Goal: Find specific page/section: Find specific page/section

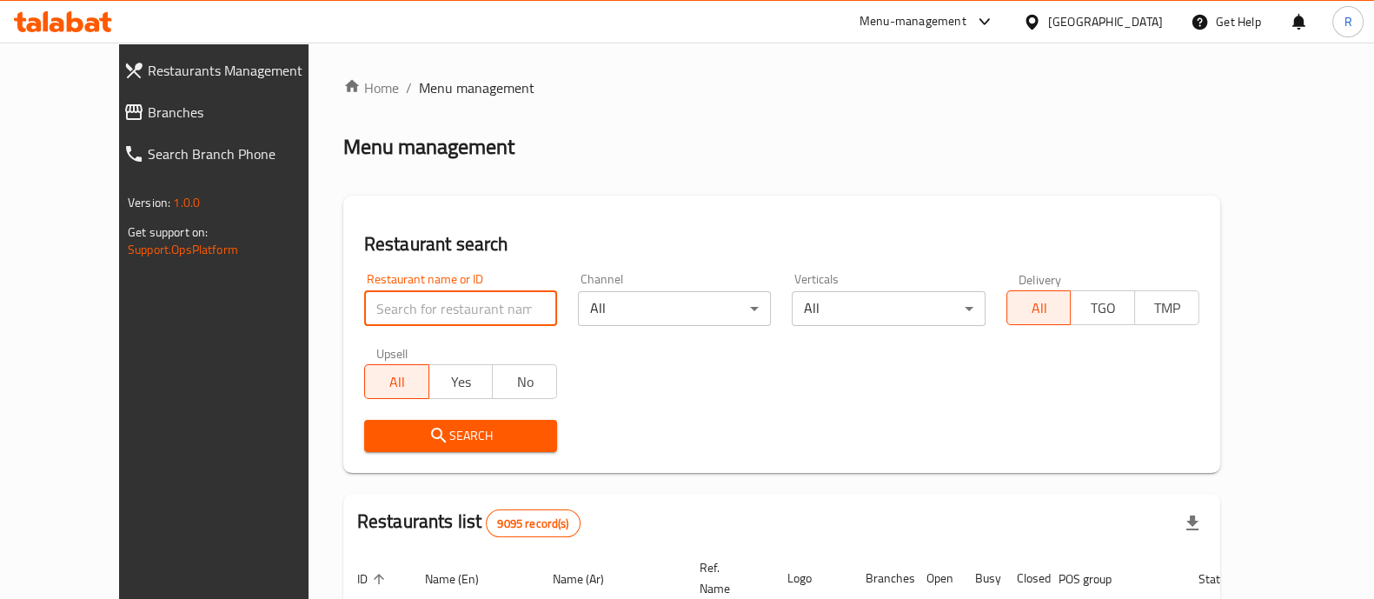
click at [374, 316] on input "search" at bounding box center [460, 308] width 193 height 35
click button "Search" at bounding box center [460, 436] width 193 height 32
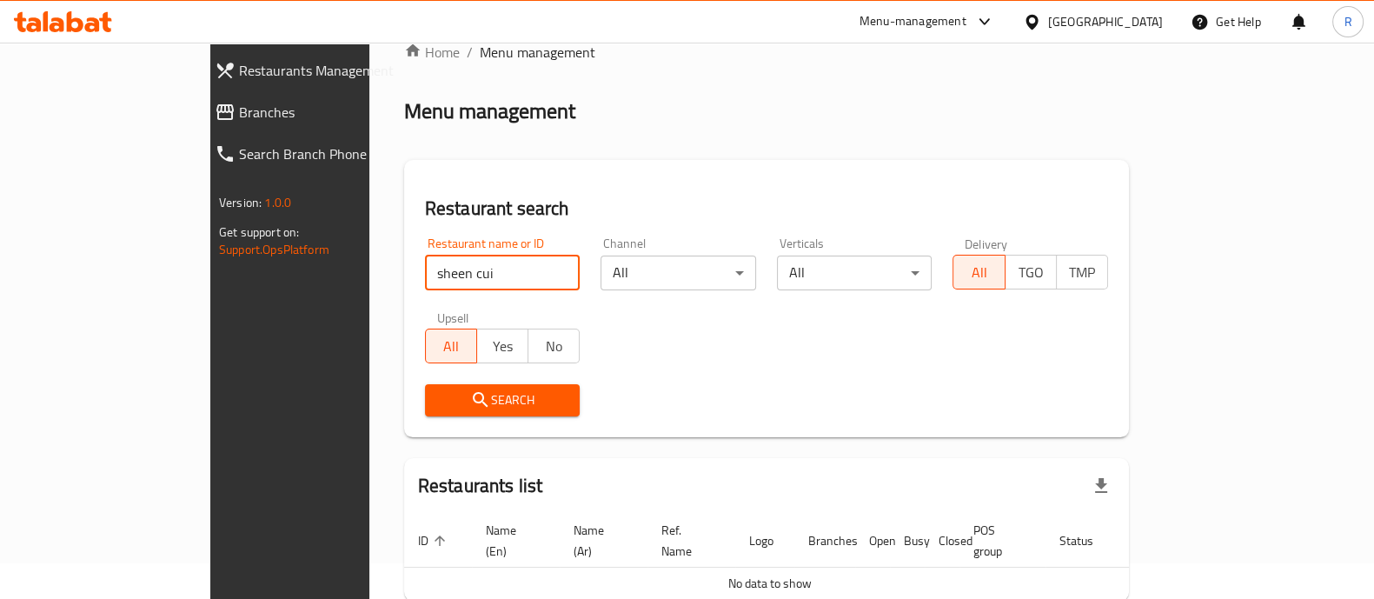
scroll to position [2, 0]
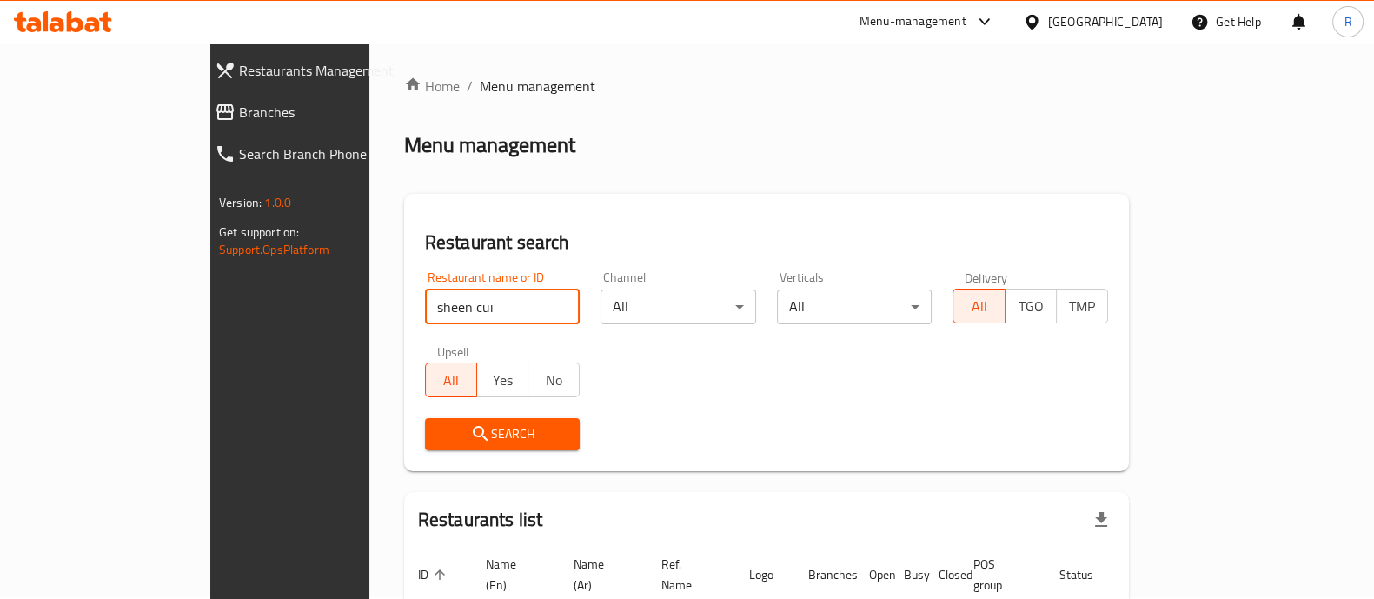
click at [425, 287] on div "Restaurant name or ID sheen cui Restaurant name or ID" at bounding box center [503, 297] width 156 height 53
click at [425, 302] on input "sheen cui" at bounding box center [503, 306] width 156 height 35
type input "sheen"
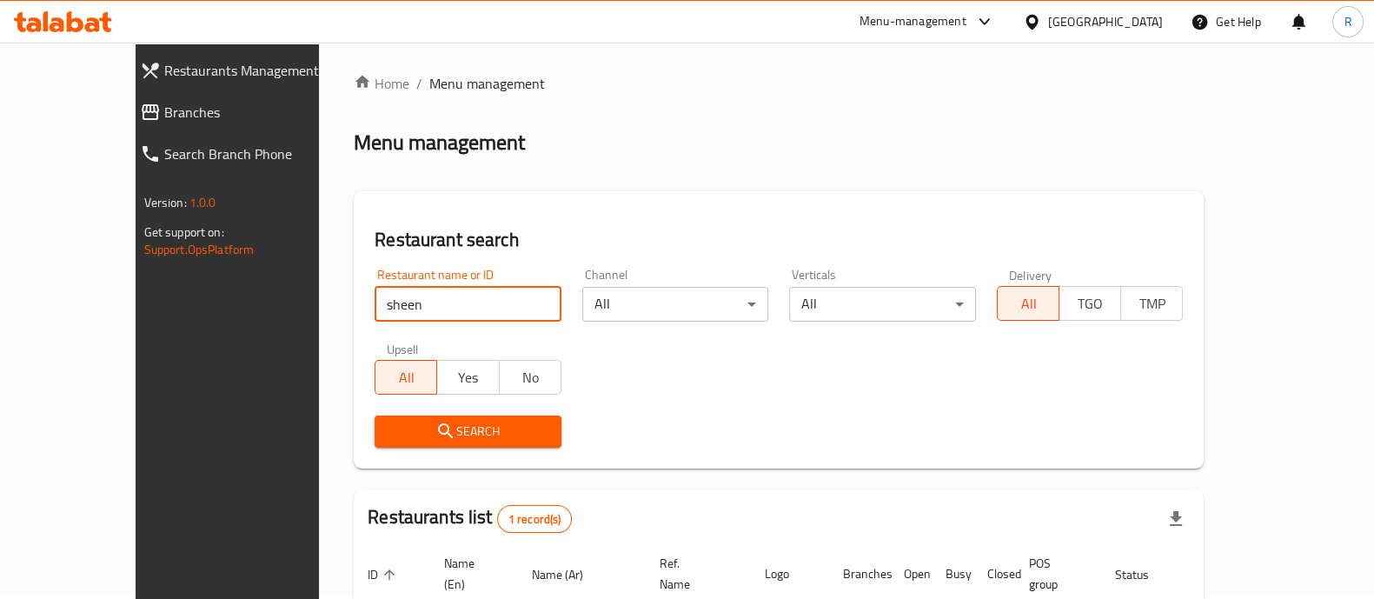
scroll to position [0, 0]
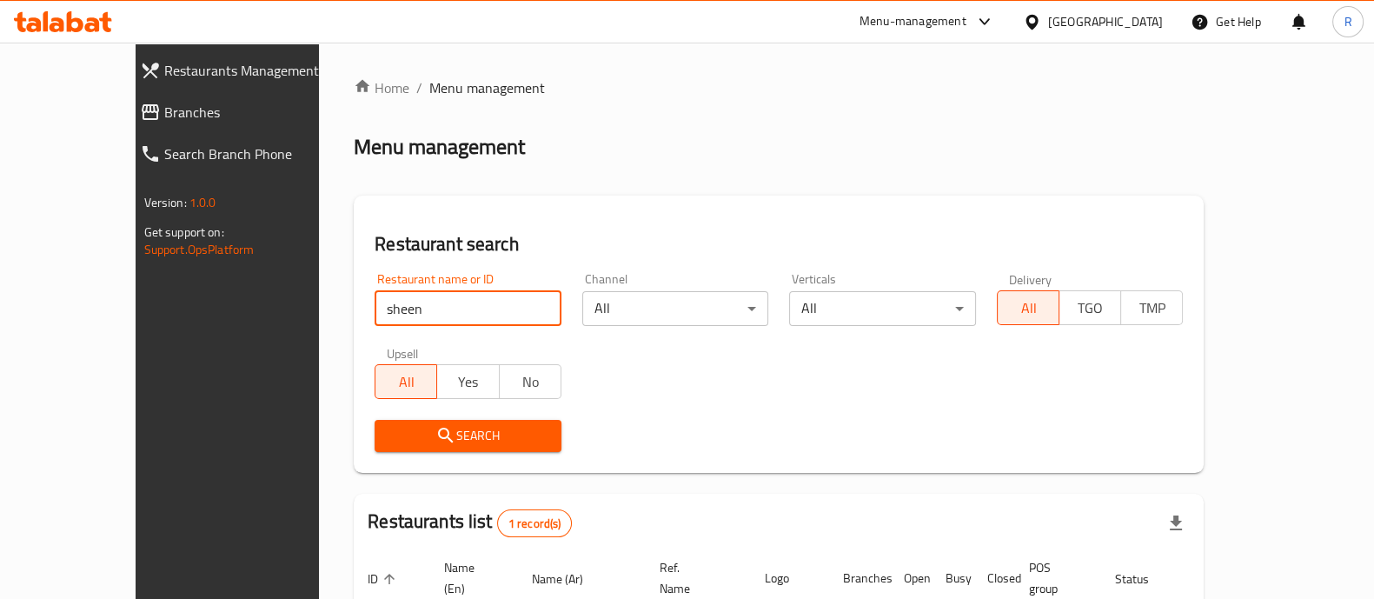
click at [966, 15] on div "Menu-management" at bounding box center [912, 21] width 107 height 21
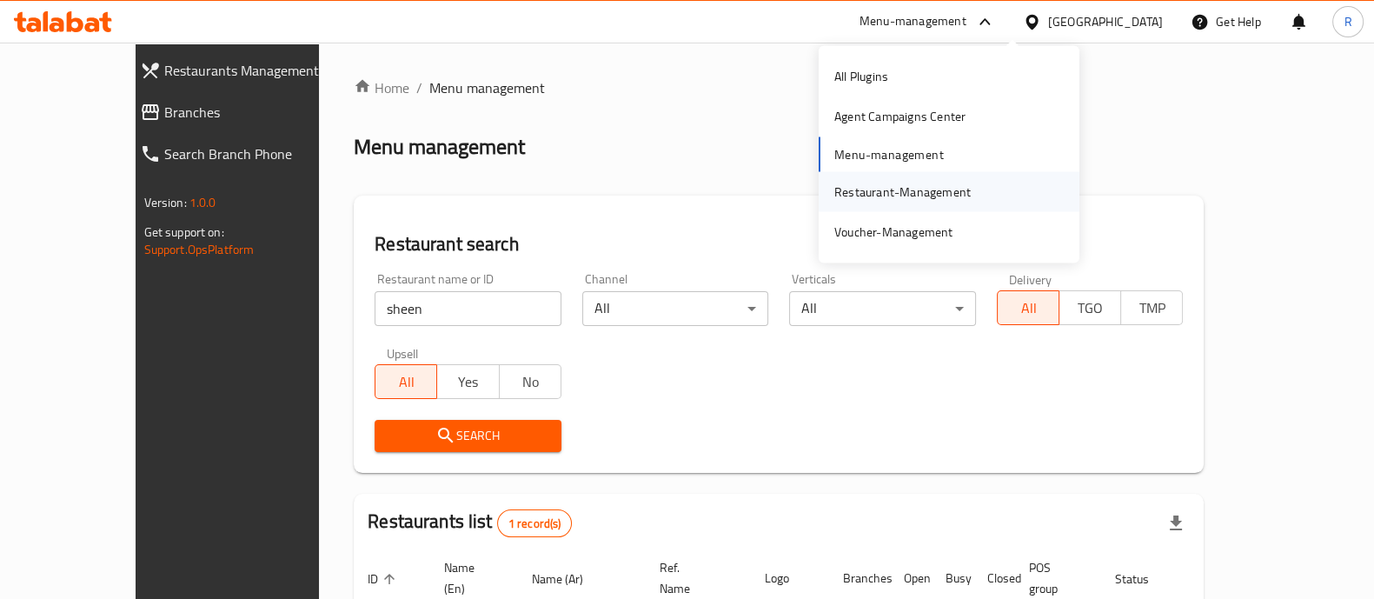
click at [909, 188] on div "Restaurant-Management" at bounding box center [902, 191] width 136 height 19
